Goal: Browse casually

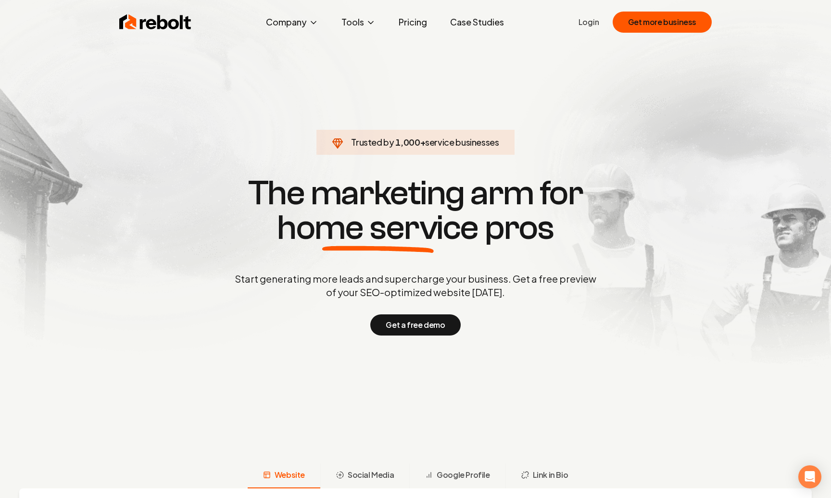
drag, startPoint x: 779, startPoint y: 399, endPoint x: 801, endPoint y: 407, distance: 23.8
click at [661, 30] on button "Get more business" at bounding box center [662, 22] width 99 height 21
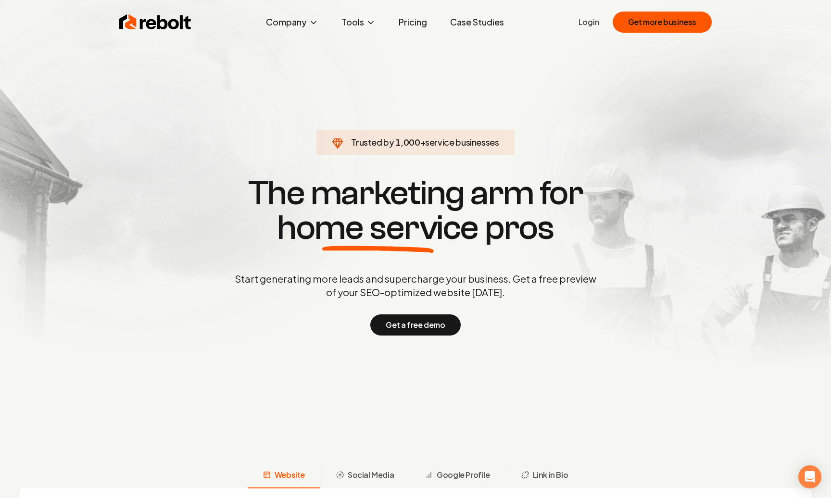
drag, startPoint x: 796, startPoint y: 381, endPoint x: 758, endPoint y: 282, distance: 106.3
click at [668, 30] on button "Get more business" at bounding box center [662, 22] width 99 height 21
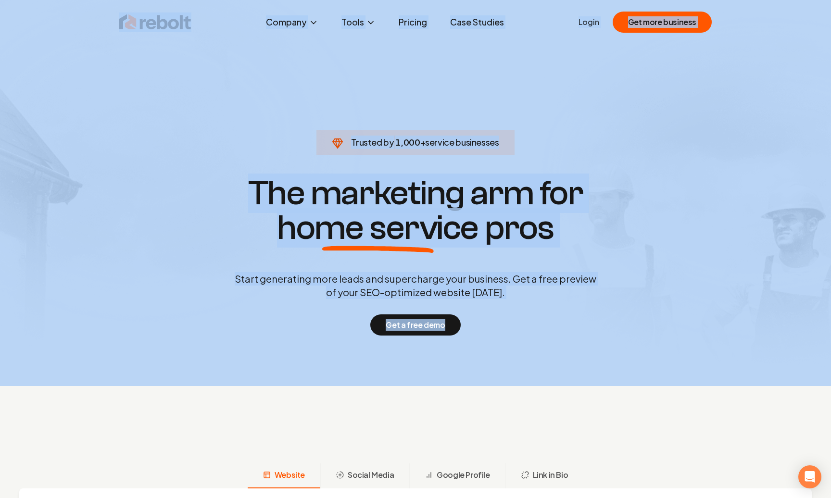
drag, startPoint x: 618, startPoint y: 384, endPoint x: 80, endPoint y: 16, distance: 652.4
click at [106, 23] on div "Rebolt Company About Blog Jobs Help Center Tools Google Review QR Code Generato…" at bounding box center [415, 249] width 831 height 498
click at [80, 16] on nav "Rebolt Company About Blog Jobs Help Center Tools Google Review QR Code Generato…" at bounding box center [415, 22] width 831 height 29
drag, startPoint x: 80, startPoint y: 16, endPoint x: 721, endPoint y: 406, distance: 750.9
click at [721, 406] on div "Rebolt Company About Blog Jobs Help Center Tools Google Review QR Code Generato…" at bounding box center [415, 249] width 831 height 498
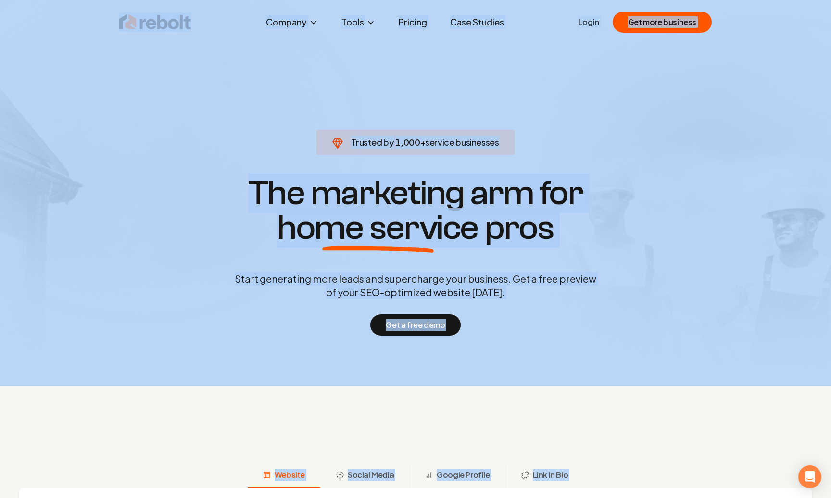
click at [623, 403] on section "Trusted by 1,000 + service businesses The marketing arm for home service pros S…" at bounding box center [415, 255] width 477 height 448
drag, startPoint x: 639, startPoint y: 422, endPoint x: 118, endPoint y: 32, distance: 649.9
click at [118, 32] on div "Rebolt Company About Blog Jobs Help Center Tools Google Review QR Code Generato…" at bounding box center [415, 249] width 831 height 498
click at [99, 20] on nav "Rebolt Company About Blog Jobs Help Center Tools Google Review QR Code Generato…" at bounding box center [415, 22] width 831 height 29
drag, startPoint x: 99, startPoint y: 20, endPoint x: 714, endPoint y: 349, distance: 697.0
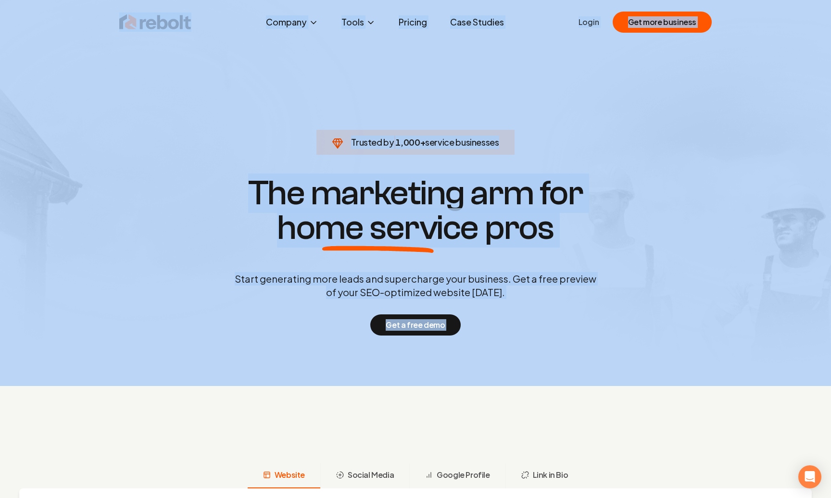
click at [714, 349] on div "Rebolt Company About Blog Jobs Help Center Tools Google Review QR Code Generato…" at bounding box center [415, 249] width 831 height 498
drag, startPoint x: 721, startPoint y: 343, endPoint x: 94, endPoint y: 15, distance: 707.6
click at [94, 15] on div "Rebolt Company About Blog Jobs Help Center Tools Google Review QR Code Generato…" at bounding box center [415, 249] width 831 height 498
click at [94, 15] on nav "Rebolt Company About Blog Jobs Help Center Tools Google Review QR Code Generato…" at bounding box center [415, 22] width 831 height 29
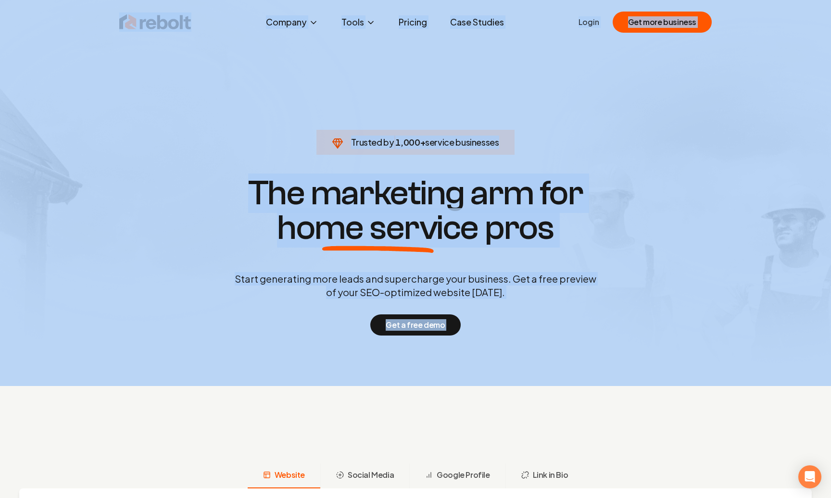
drag, startPoint x: 94, startPoint y: 15, endPoint x: 707, endPoint y: 362, distance: 704.1
click at [707, 362] on div "Rebolt Company About Blog Jobs Help Center Tools Google Review QR Code Generato…" at bounding box center [415, 249] width 831 height 498
